Goal: Information Seeking & Learning: Learn about a topic

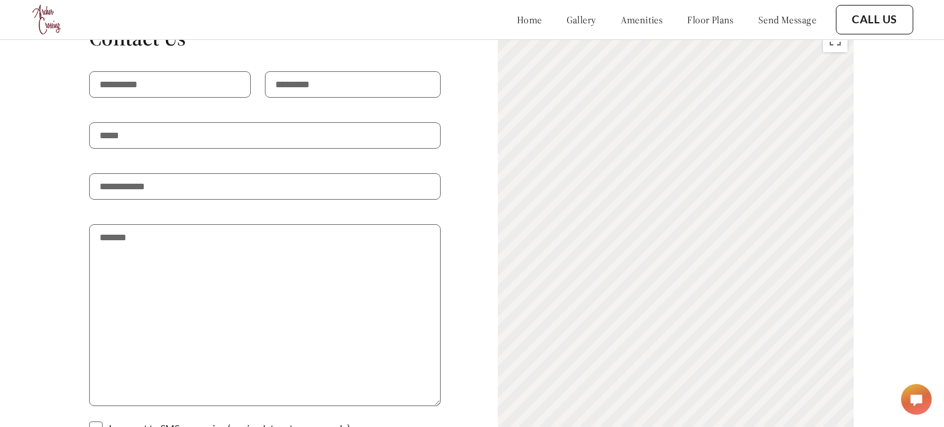
scroll to position [2158, 0]
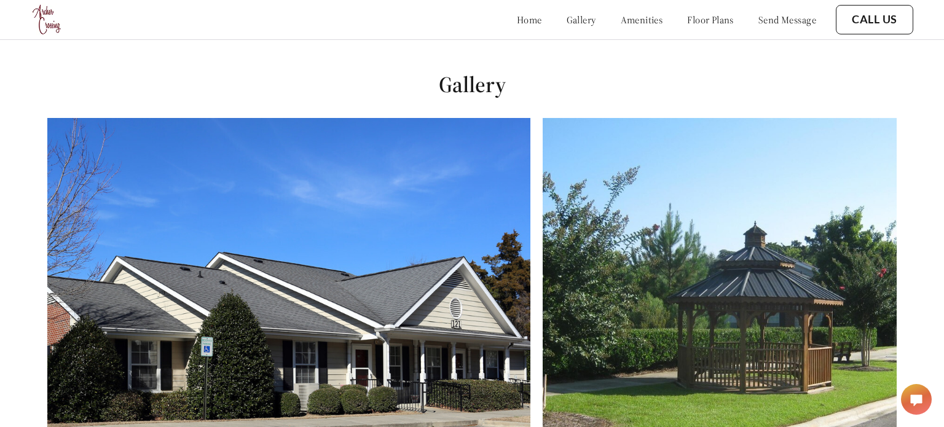
scroll to position [427, 0]
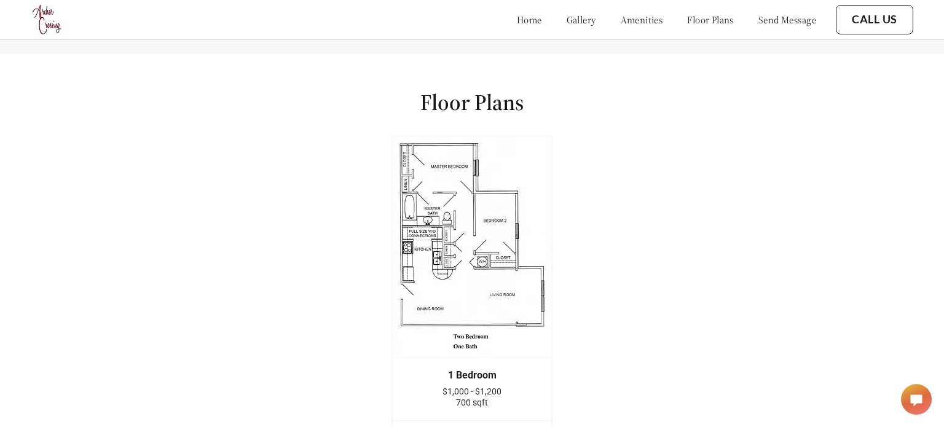
scroll to position [1594, 0]
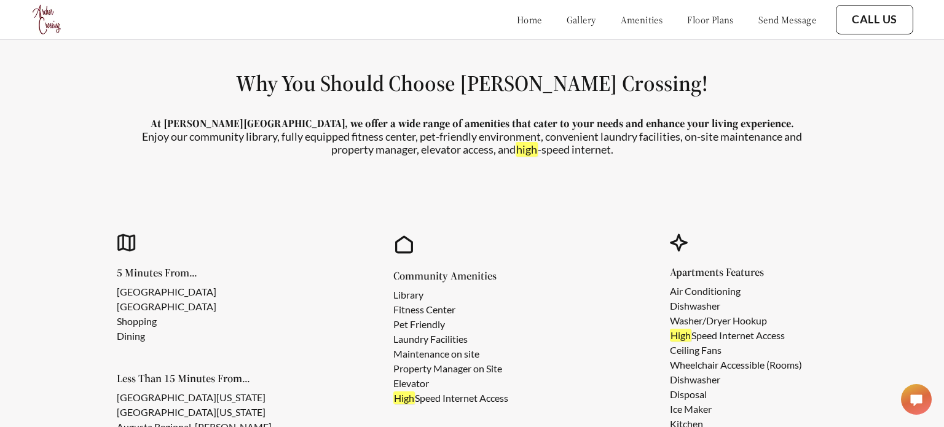
scroll to position [974, 0]
